Goal: Find specific page/section: Find specific page/section

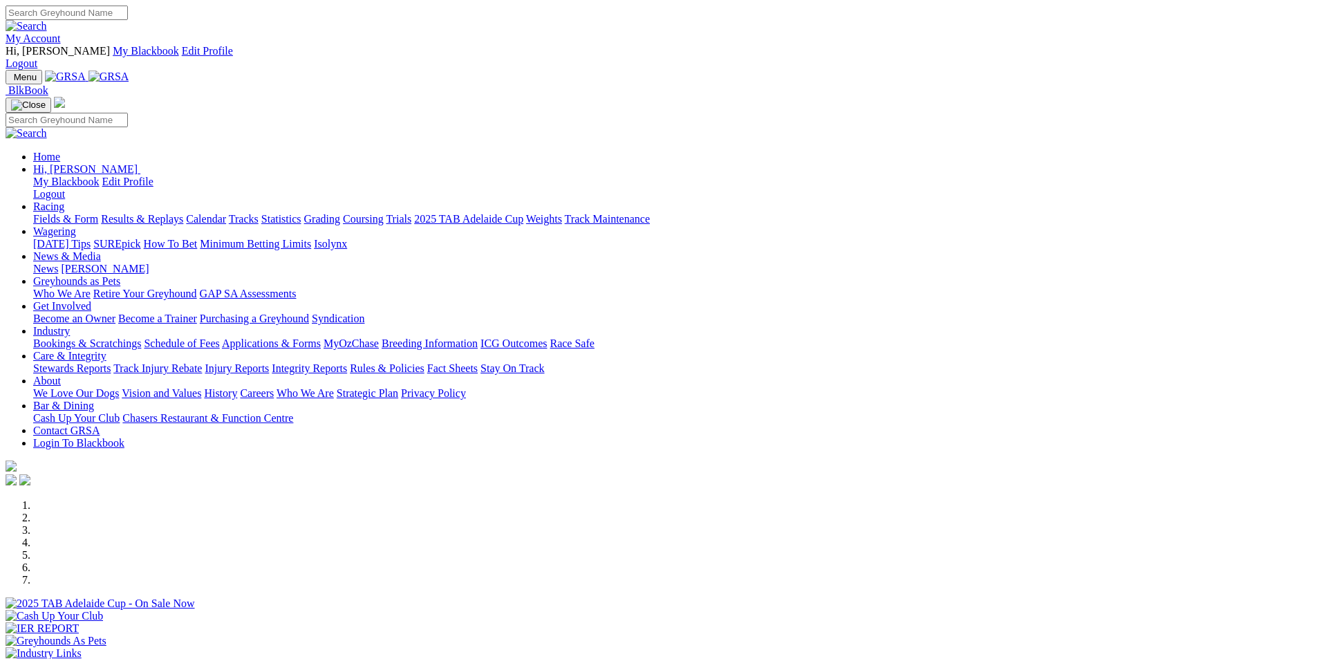
scroll to position [415, 0]
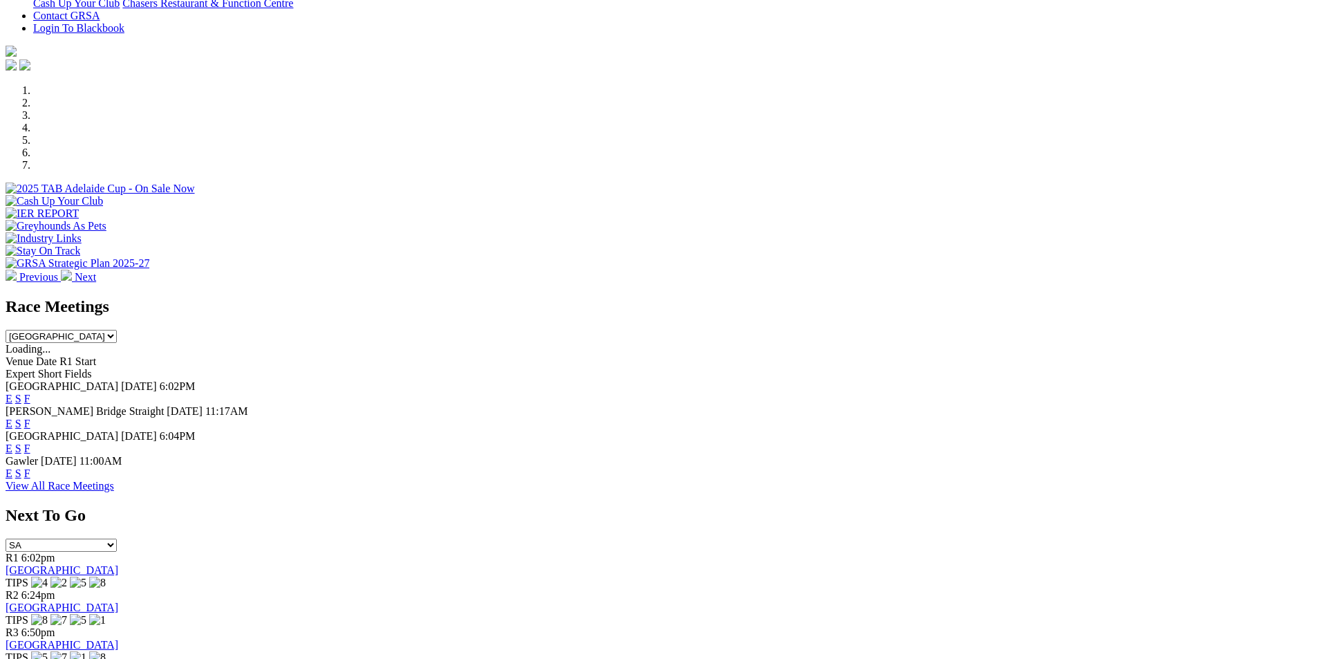
drag, startPoint x: 0, startPoint y: 0, endPoint x: 848, endPoint y: 266, distance: 888.5
click at [30, 418] on link "F" at bounding box center [27, 424] width 6 height 12
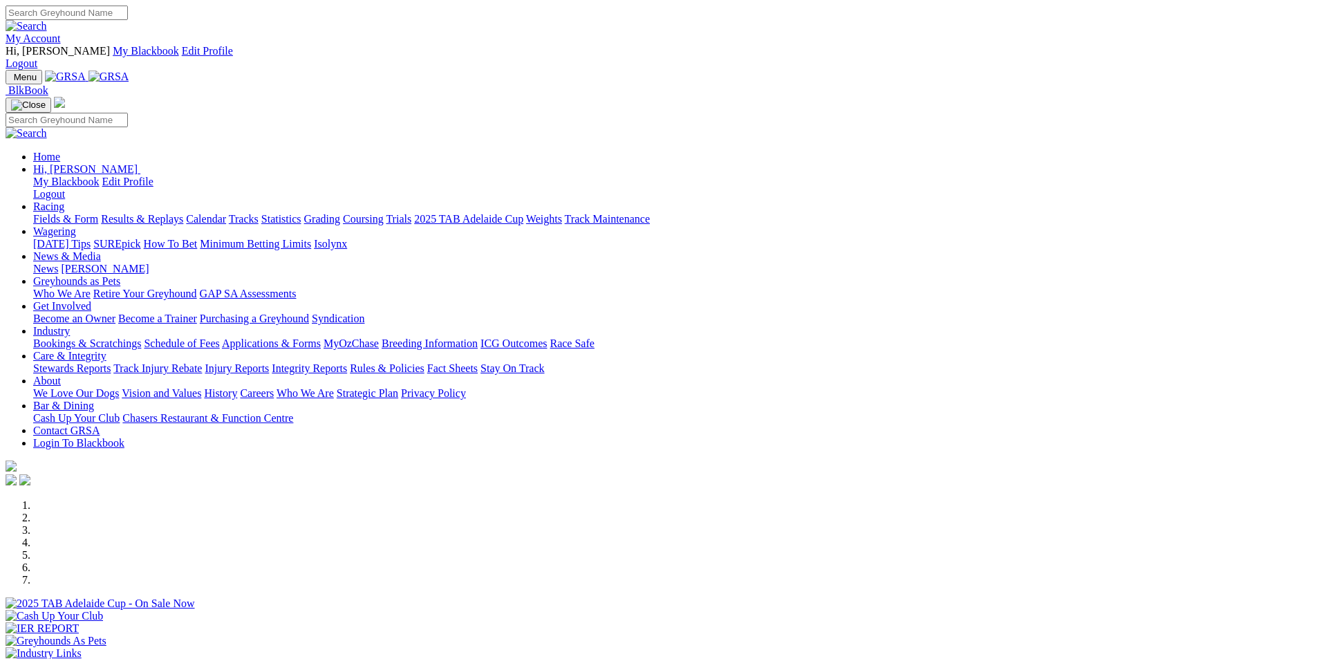
scroll to position [415, 0]
